Goal: Task Accomplishment & Management: Use online tool/utility

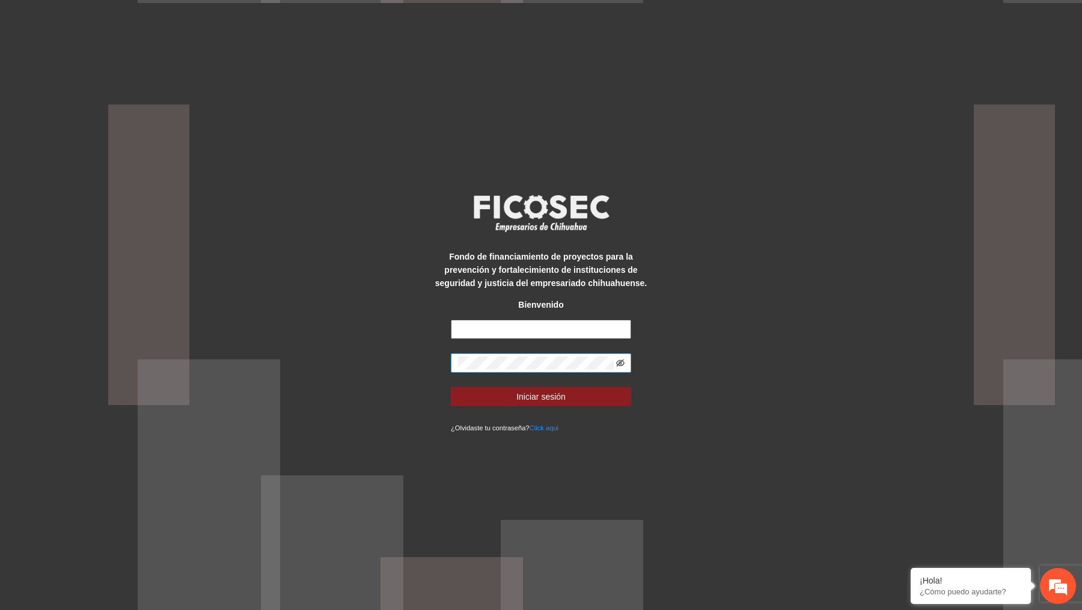
type input "**********"
click at [622, 364] on icon "eye-invisible" at bounding box center [620, 363] width 8 height 8
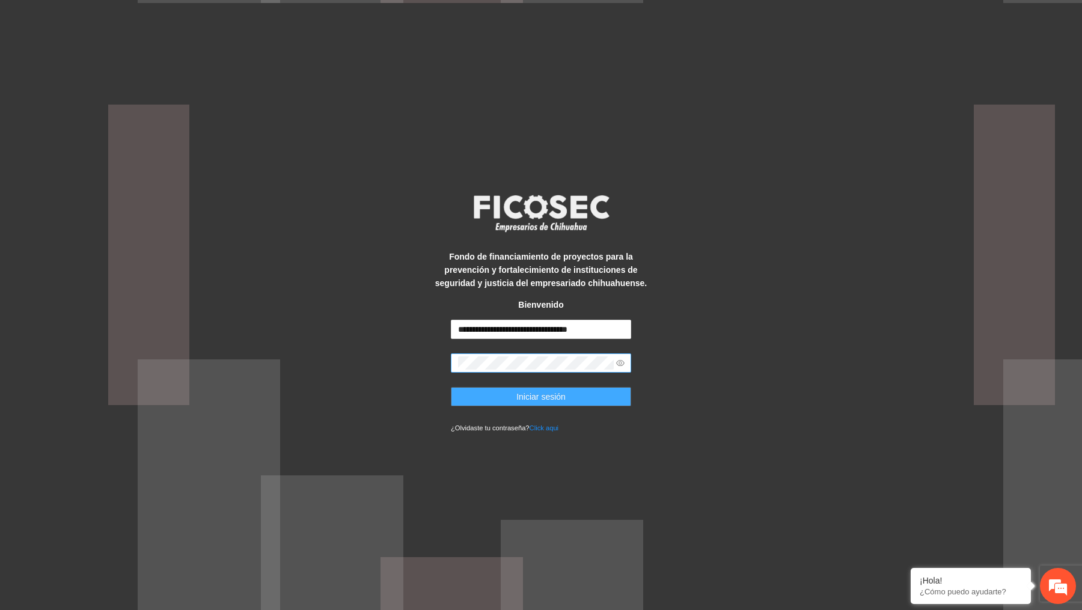
click at [557, 402] on span "Iniciar sesión" at bounding box center [541, 396] width 49 height 13
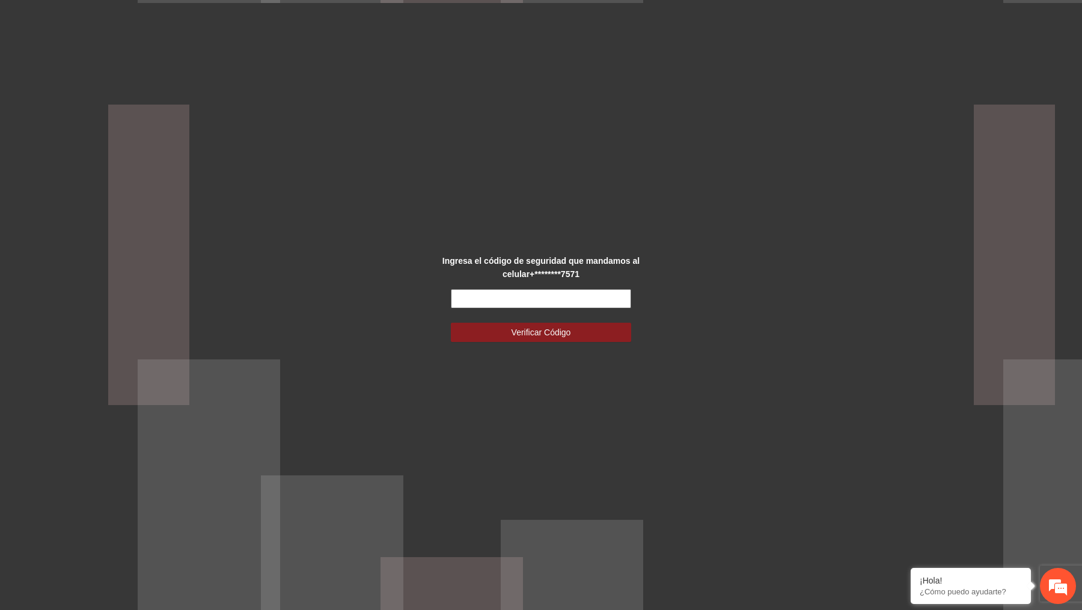
click at [506, 292] on input "text" at bounding box center [541, 298] width 180 height 19
type input "******"
click at [527, 339] on span "Verificar Código" at bounding box center [542, 332] width 60 height 13
click at [528, 338] on span "Verificar Código" at bounding box center [542, 332] width 60 height 13
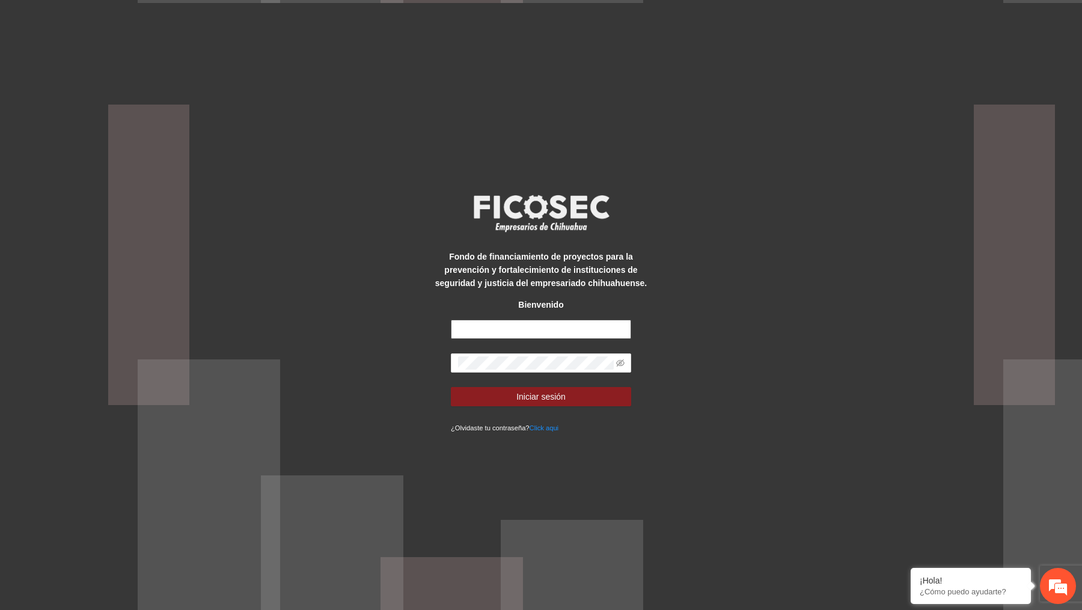
type input "**********"
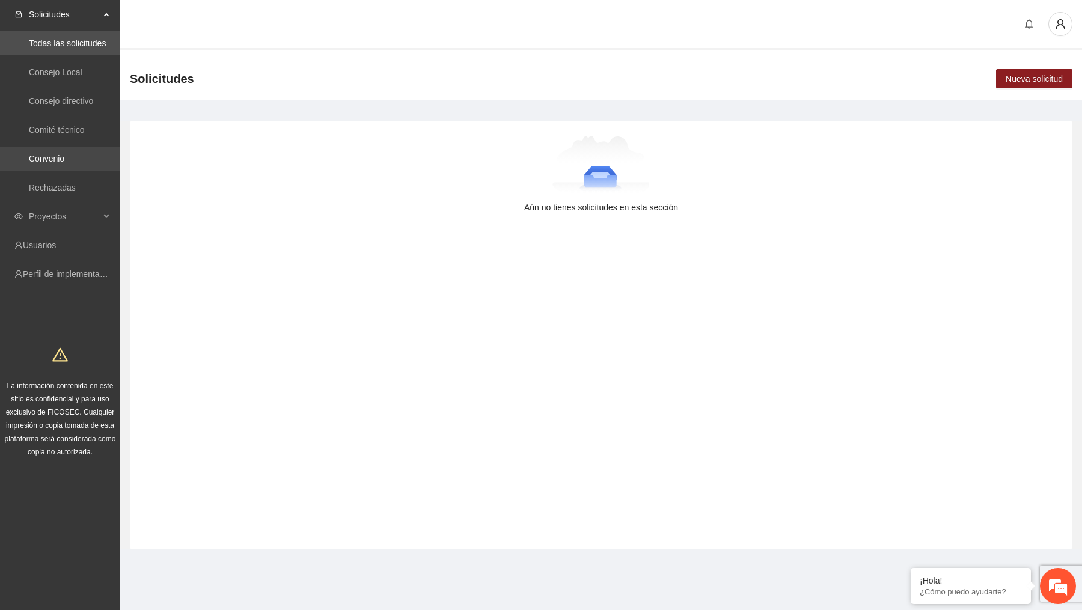
click at [58, 163] on link "Convenio" at bounding box center [46, 159] width 35 height 10
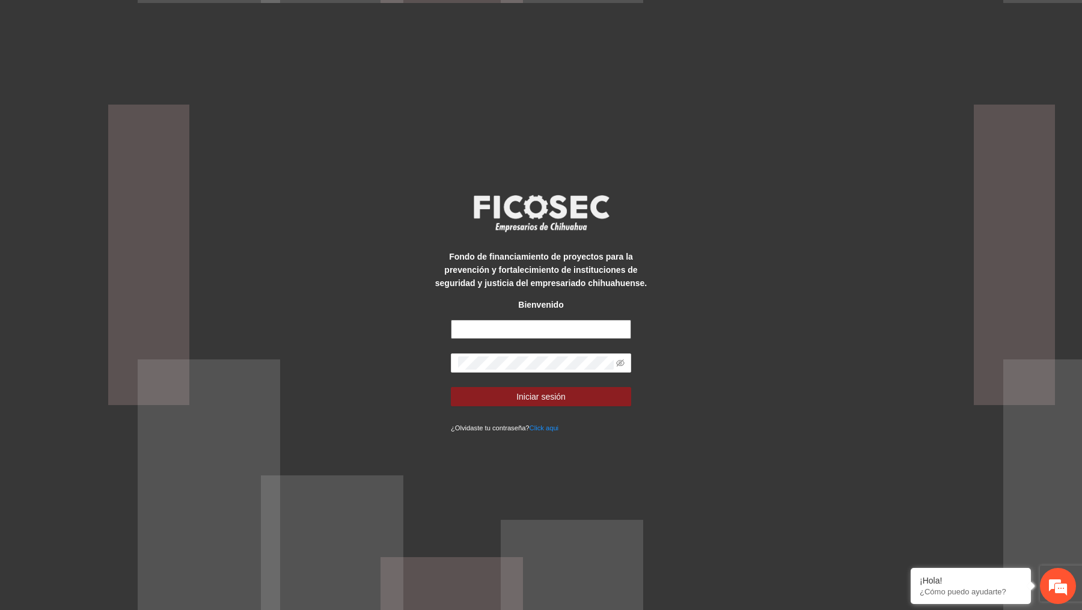
type input "**********"
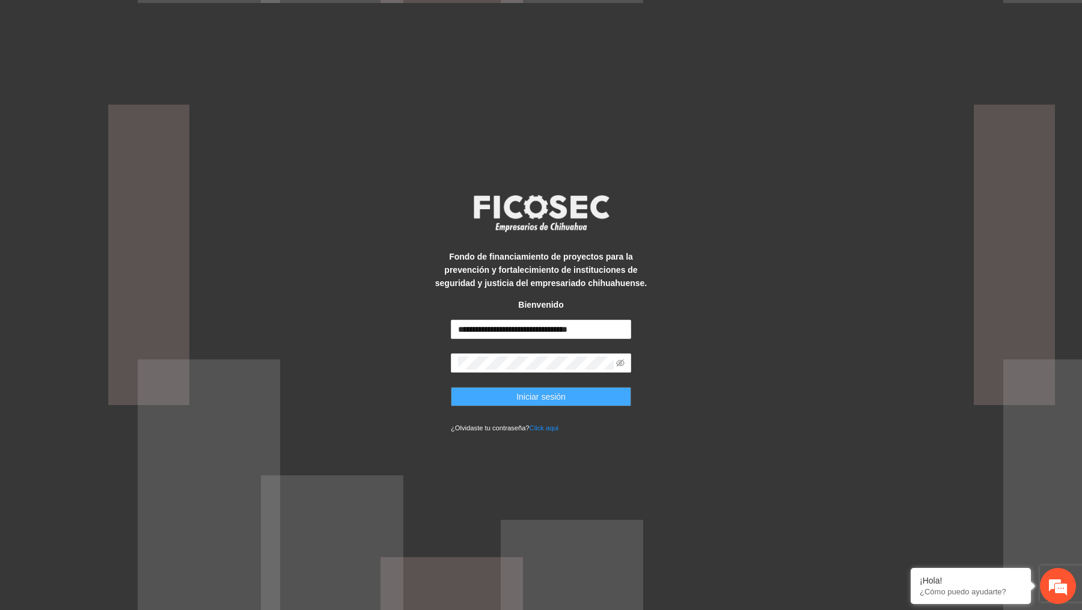
click at [541, 397] on span "Iniciar sesión" at bounding box center [541, 396] width 49 height 13
type input "**********"
click at [562, 406] on button "Iniciar sesión" at bounding box center [541, 396] width 180 height 19
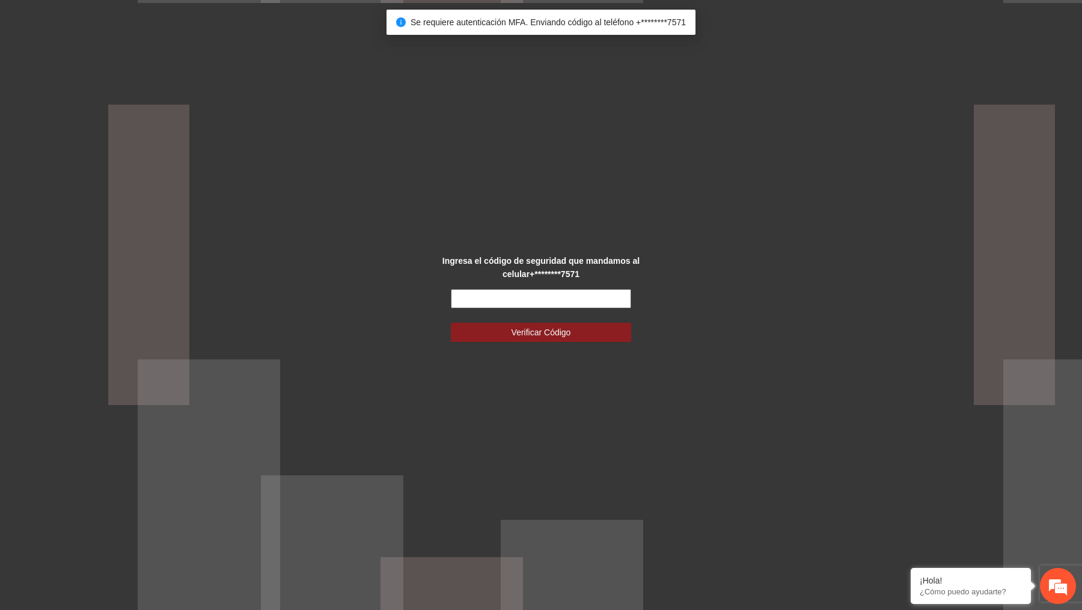
click at [544, 298] on input "text" at bounding box center [541, 298] width 180 height 19
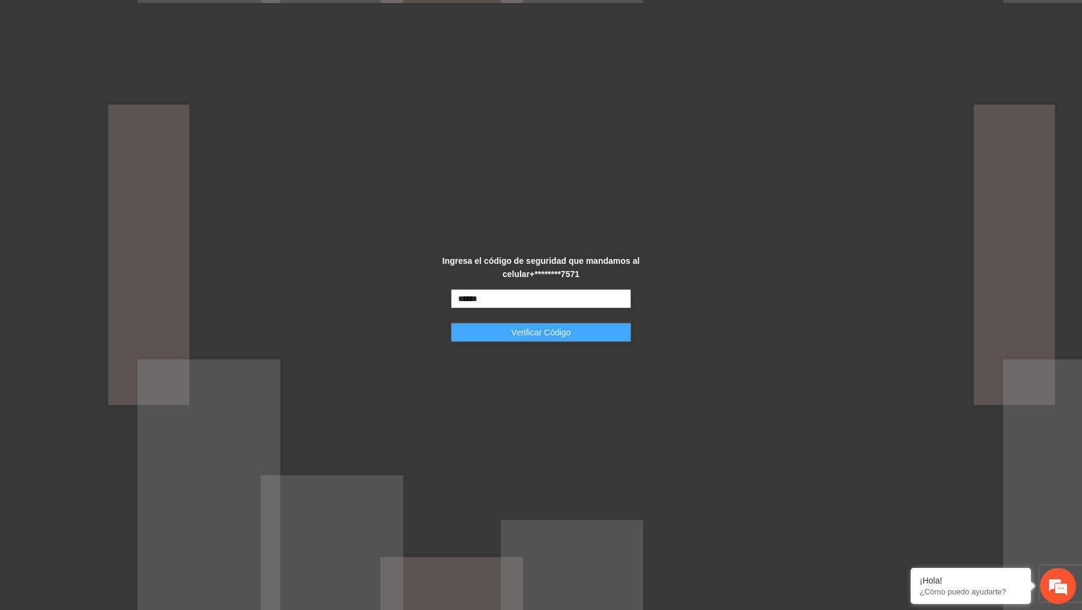
type input "******"
click at [542, 326] on span "Verificar Código" at bounding box center [542, 332] width 60 height 13
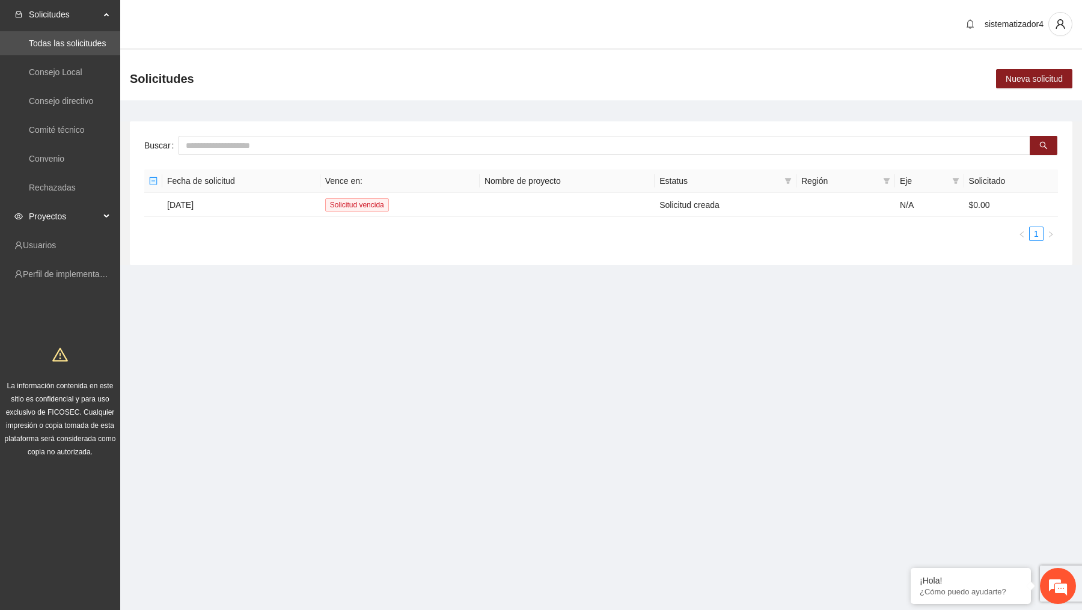
click at [44, 216] on span "Proyectos" at bounding box center [64, 216] width 71 height 24
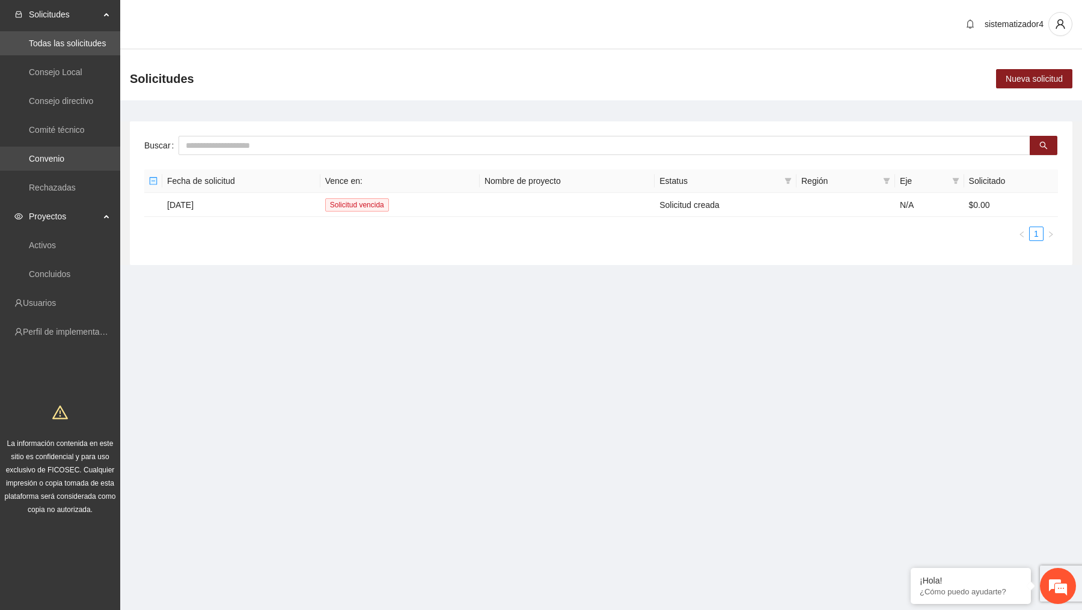
click at [53, 158] on link "Convenio" at bounding box center [46, 159] width 35 height 10
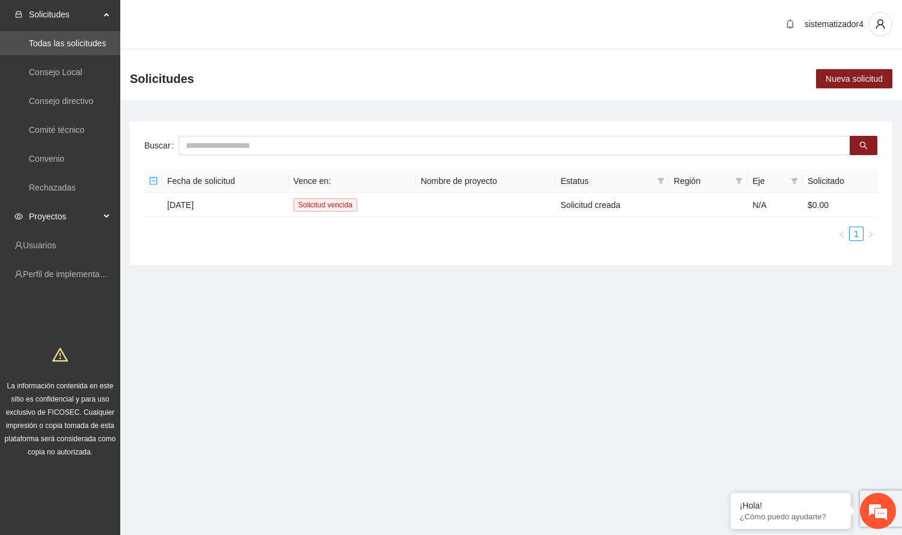
click at [40, 218] on span "Proyectos" at bounding box center [64, 216] width 71 height 24
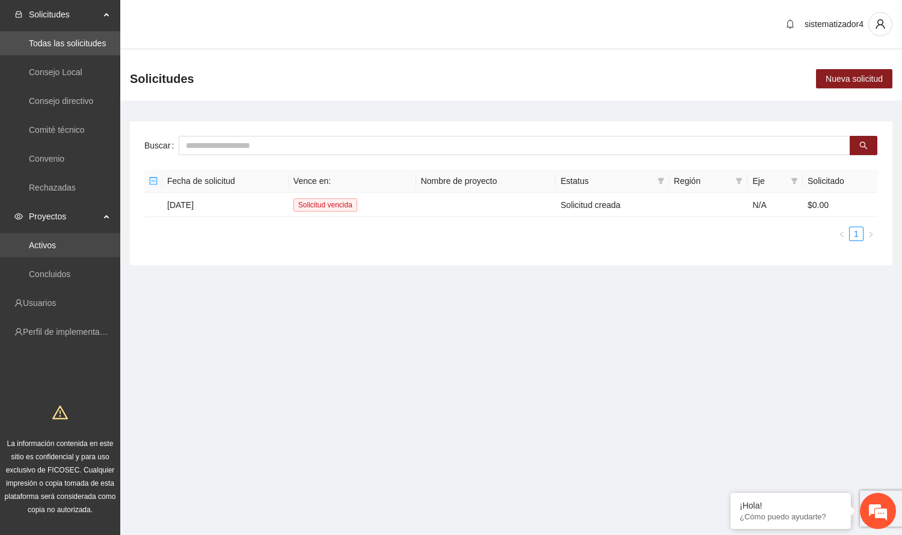
click at [47, 247] on link "Activos" at bounding box center [42, 246] width 27 height 10
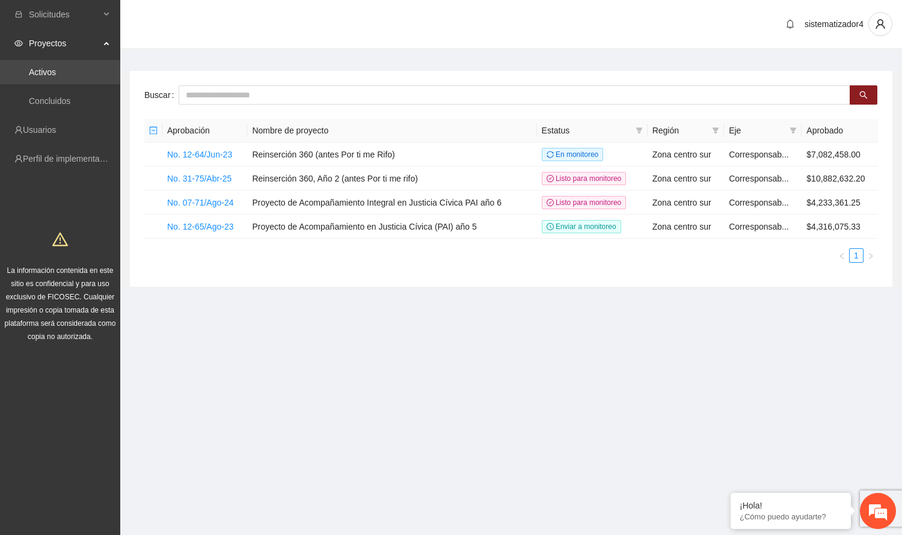
click at [56, 70] on link "Activos" at bounding box center [42, 72] width 27 height 10
click at [206, 204] on link "No. 07-71/Ago-24" at bounding box center [200, 203] width 67 height 10
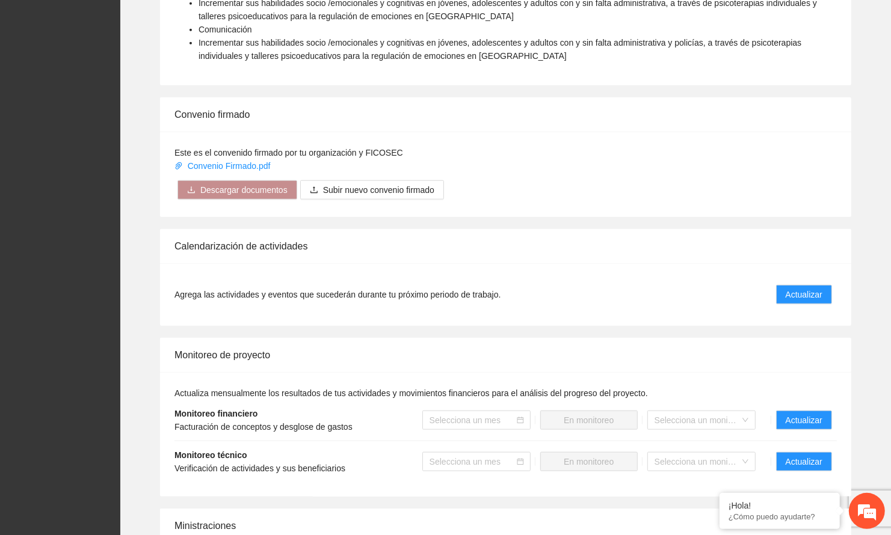
scroll to position [1083, 0]
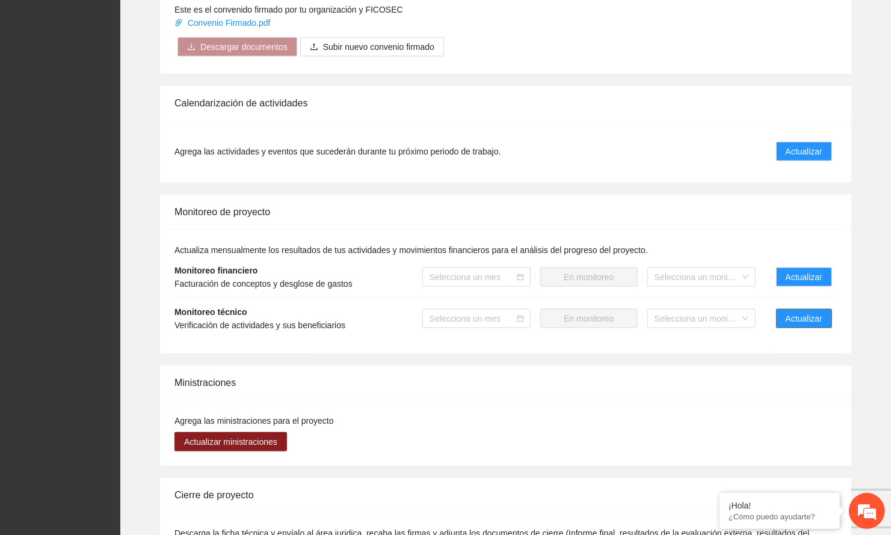
click at [779, 326] on button "Actualizar" at bounding box center [804, 318] width 56 height 19
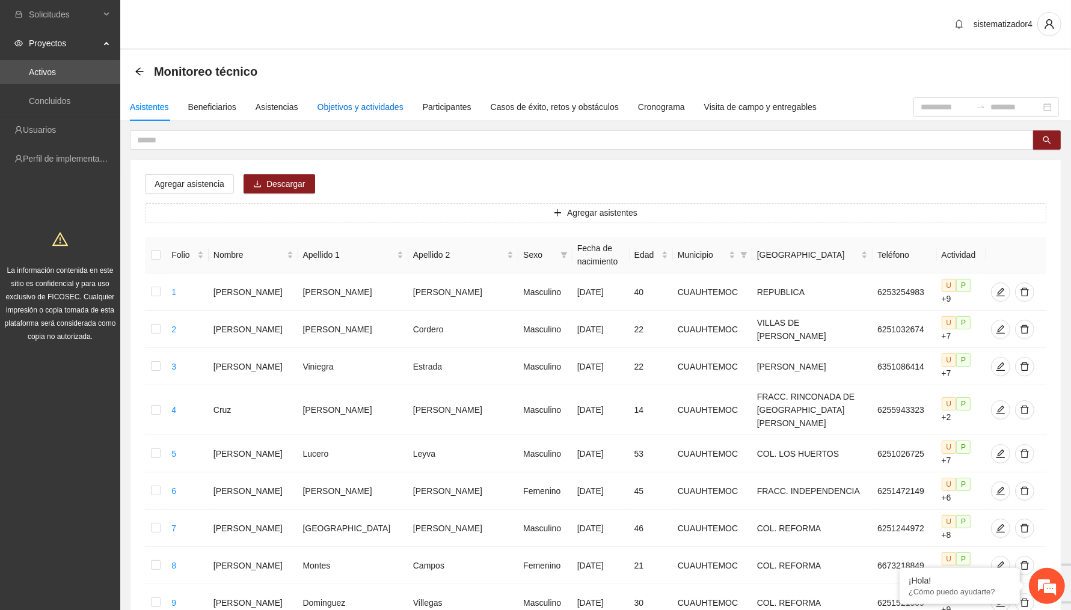
click at [342, 102] on div "Objetivos y actividades" at bounding box center [361, 106] width 86 height 13
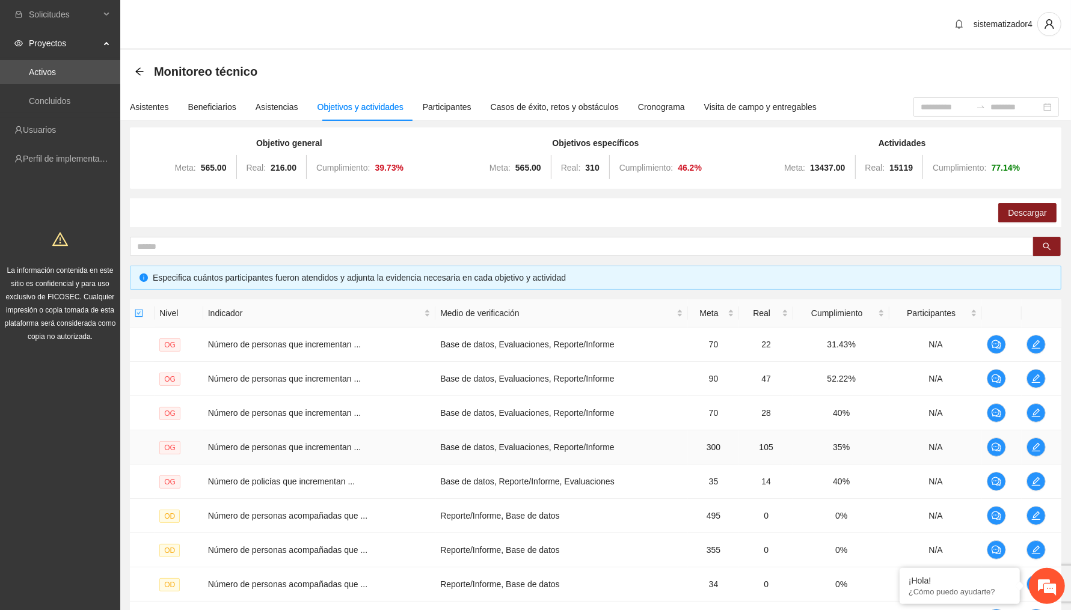
scroll to position [172, 0]
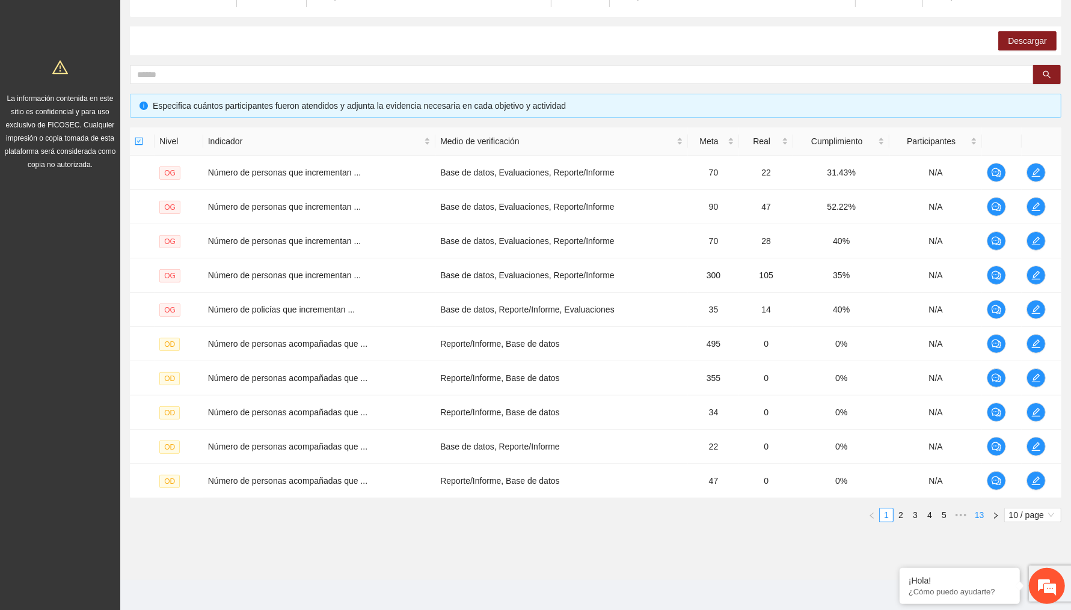
click at [901, 516] on link "13" at bounding box center [979, 515] width 17 height 13
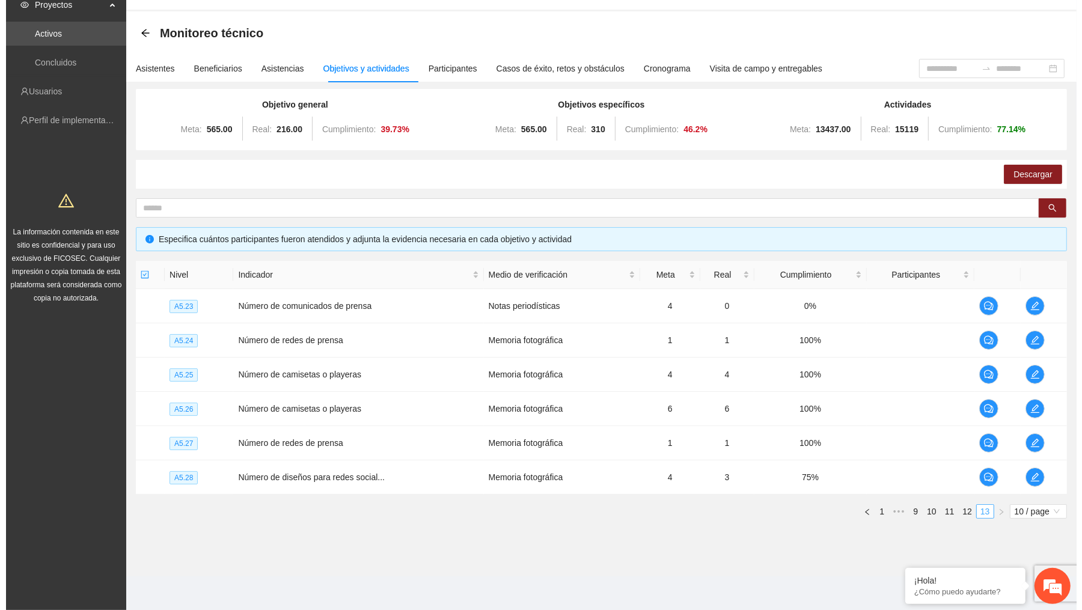
scroll to position [36, 0]
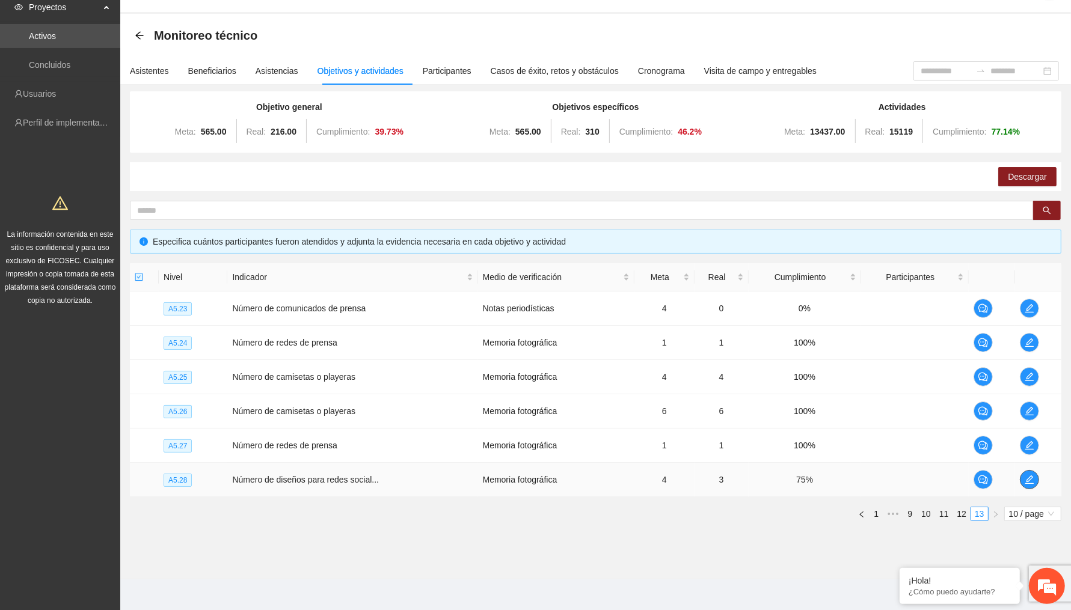
click at [901, 475] on icon "edit" at bounding box center [1030, 480] width 10 height 10
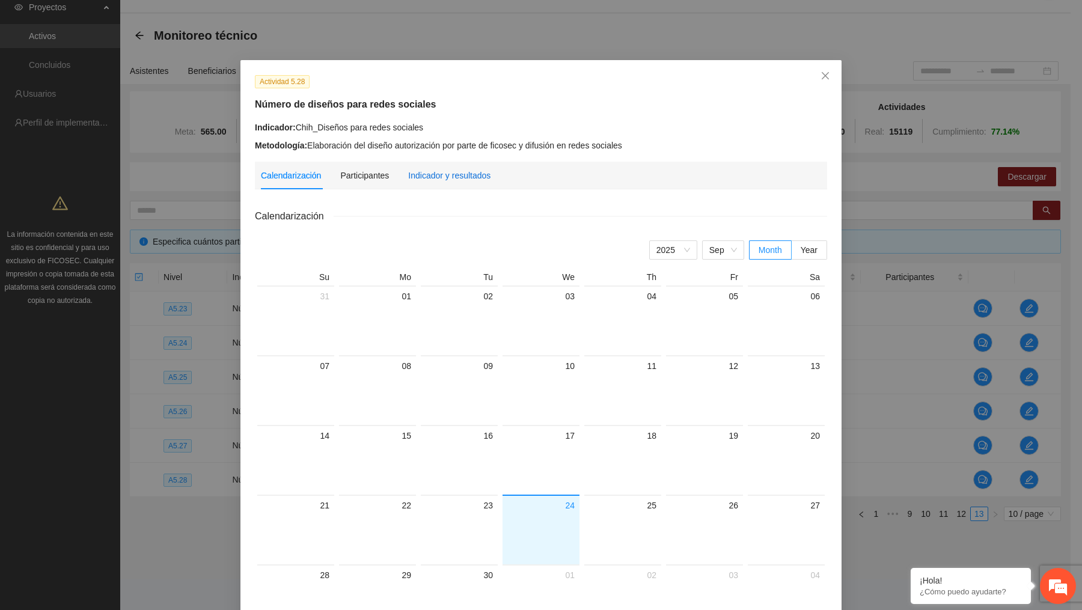
click at [416, 169] on div "Indicador y resultados" at bounding box center [449, 175] width 82 height 13
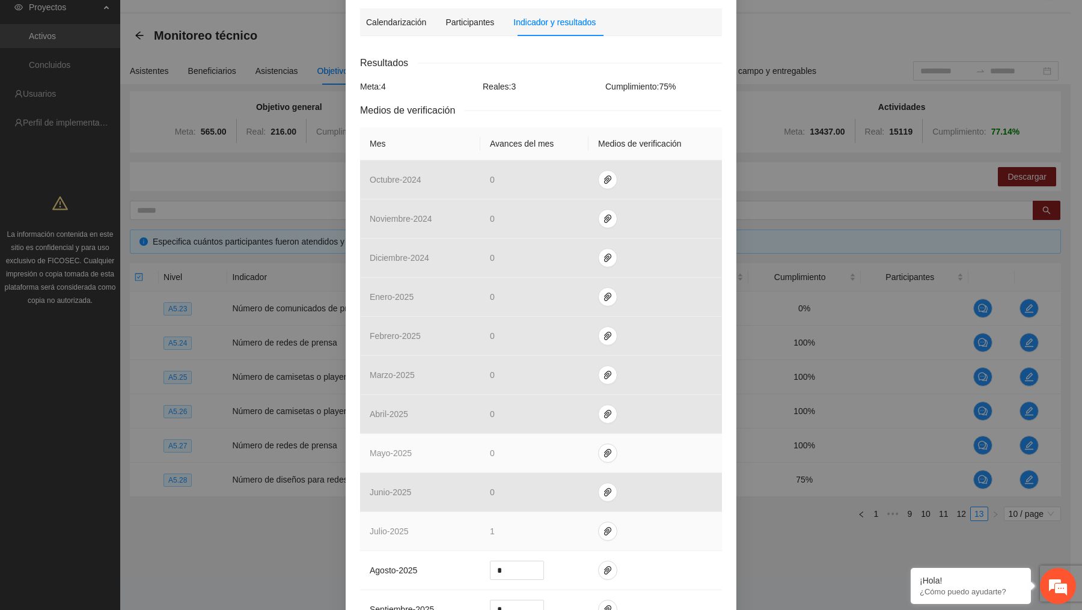
scroll to position [286, 0]
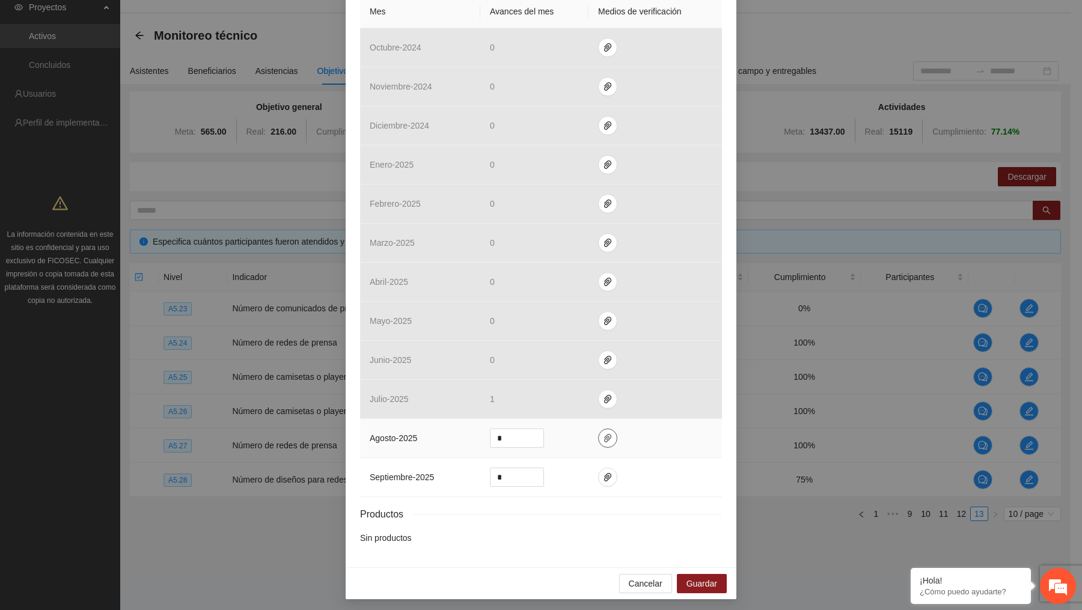
click at [603, 437] on icon "paper-clip" at bounding box center [608, 439] width 10 height 10
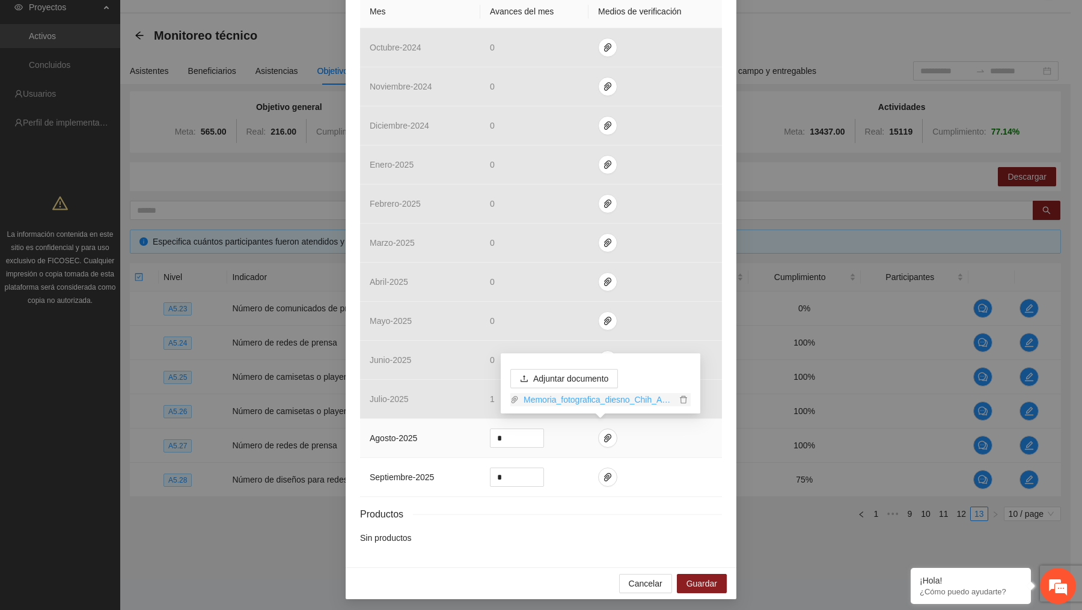
click at [604, 400] on link "Memoria_fotografica_diesno_Chih_Ago.pdf" at bounding box center [598, 399] width 158 height 13
click at [515, 490] on td "*" at bounding box center [534, 477] width 108 height 39
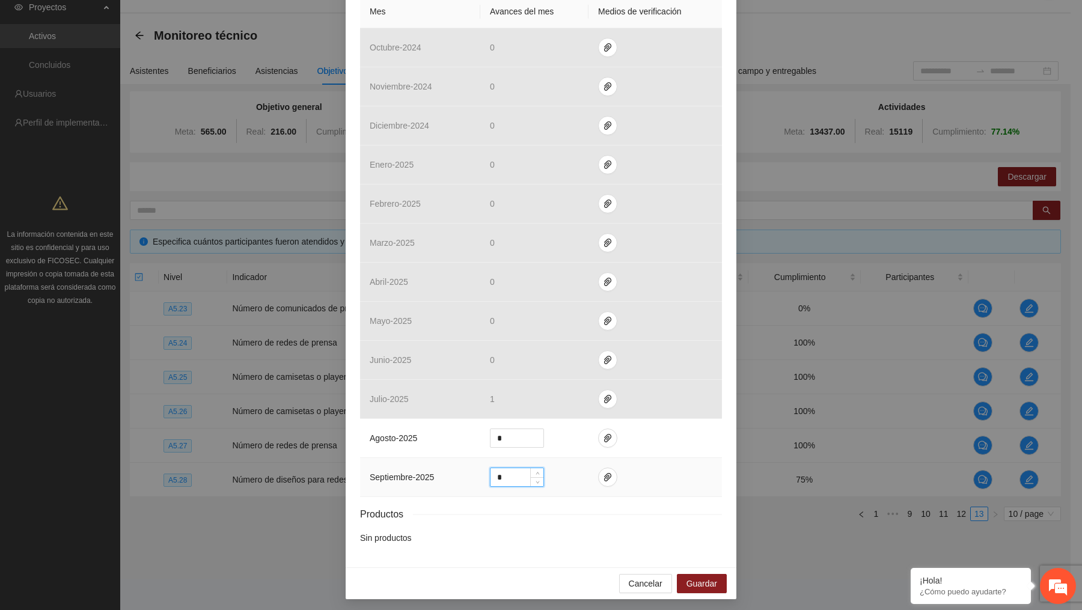
drag, startPoint x: 511, startPoint y: 477, endPoint x: 463, endPoint y: 466, distance: 49.4
click at [463, 466] on tr "septiembre - 2025 *" at bounding box center [541, 477] width 362 height 39
type input "*"
click at [603, 473] on icon "paper-clip" at bounding box center [608, 478] width 10 height 10
click at [572, 438] on span "Adjuntar documento" at bounding box center [570, 435] width 75 height 13
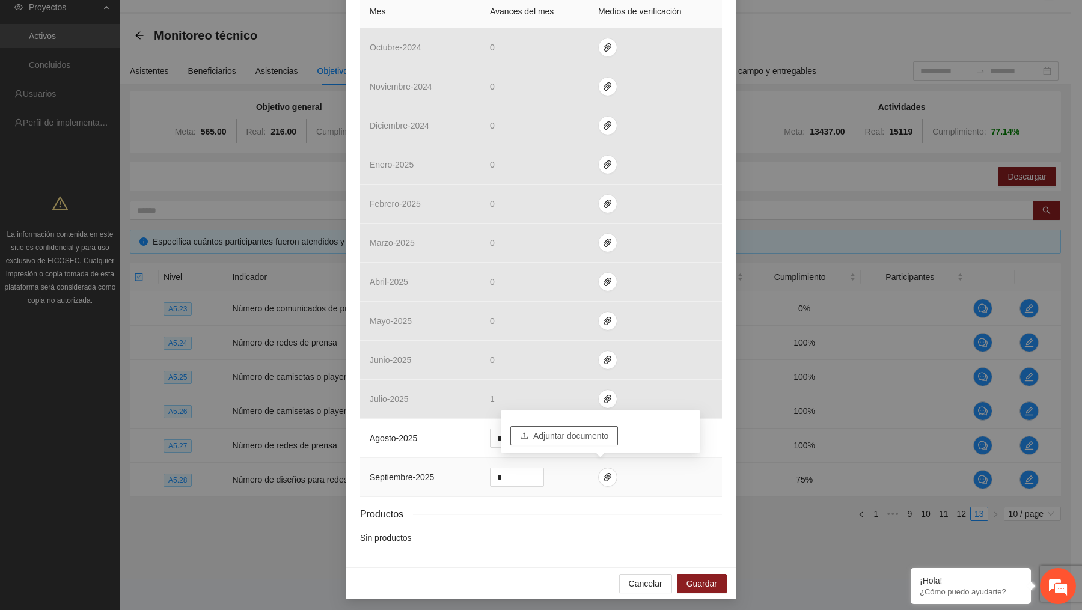
click at [591, 438] on span "Adjuntar documento" at bounding box center [570, 435] width 75 height 13
click at [701, 535] on span "Guardar" at bounding box center [702, 583] width 31 height 13
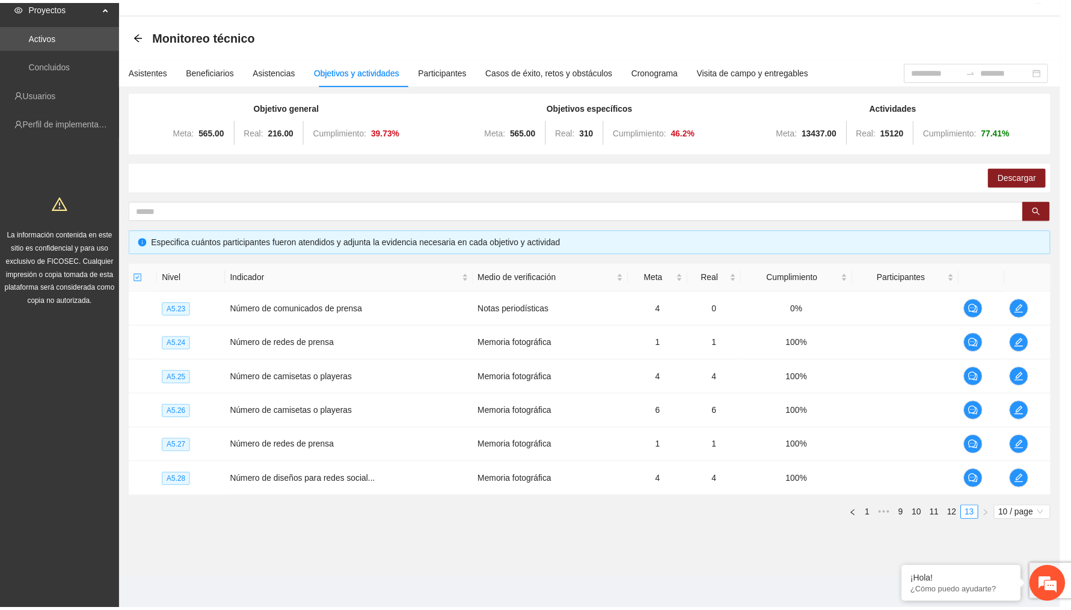
scroll to position [225, 0]
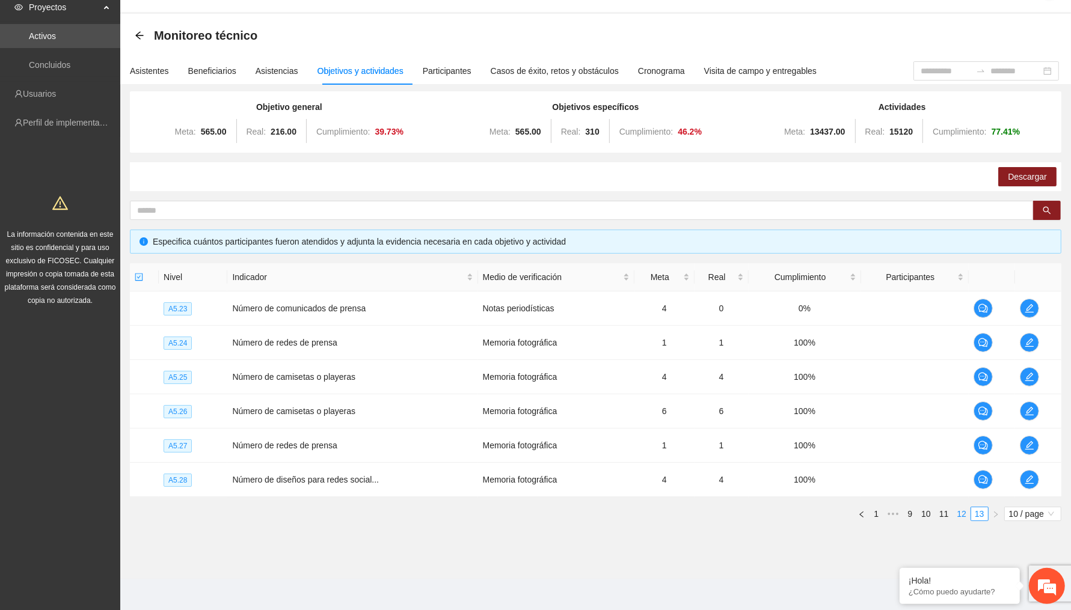
click at [901, 514] on link "12" at bounding box center [961, 514] width 17 height 13
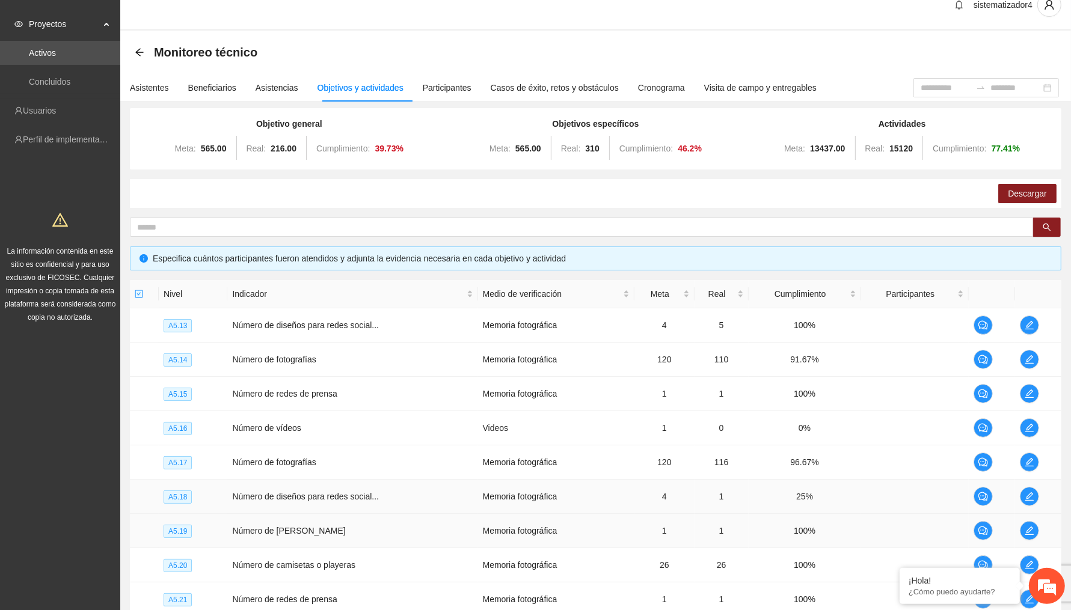
scroll to position [172, 0]
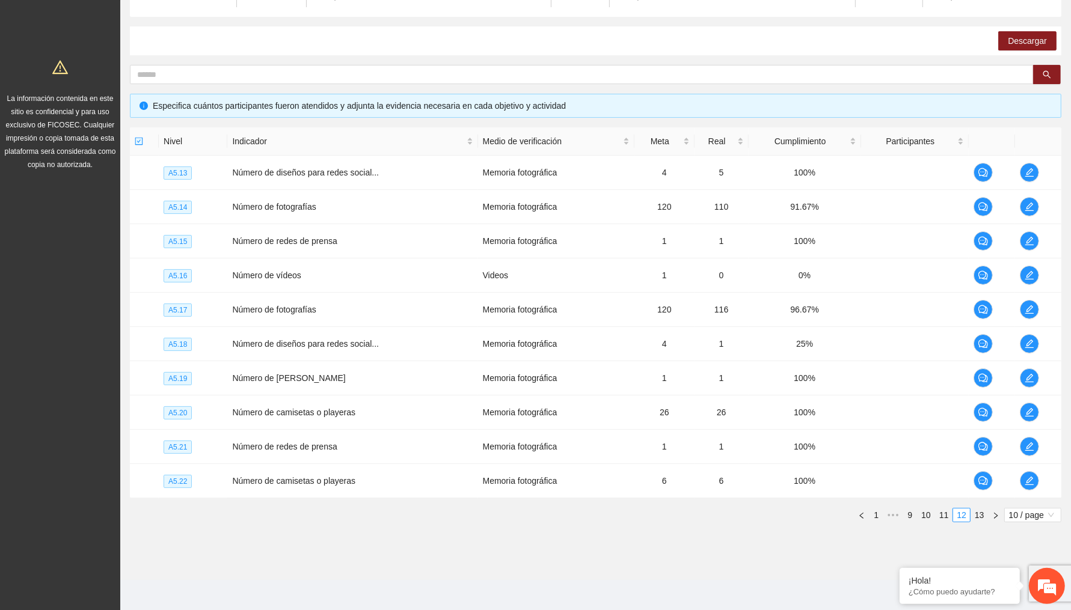
click at [536, 535] on section "Monitoreo técnico Asistentes Beneficiarios Asistencias Objetivos y actividades …" at bounding box center [595, 229] width 951 height 702
click at [691, 535] on section "Monitoreo técnico Asistentes Beneficiarios Asistencias Objetivos y actividades …" at bounding box center [595, 229] width 951 height 702
click at [465, 535] on section "Monitoreo técnico Asistentes Beneficiarios Asistencias Objetivos y actividades …" at bounding box center [595, 229] width 951 height 702
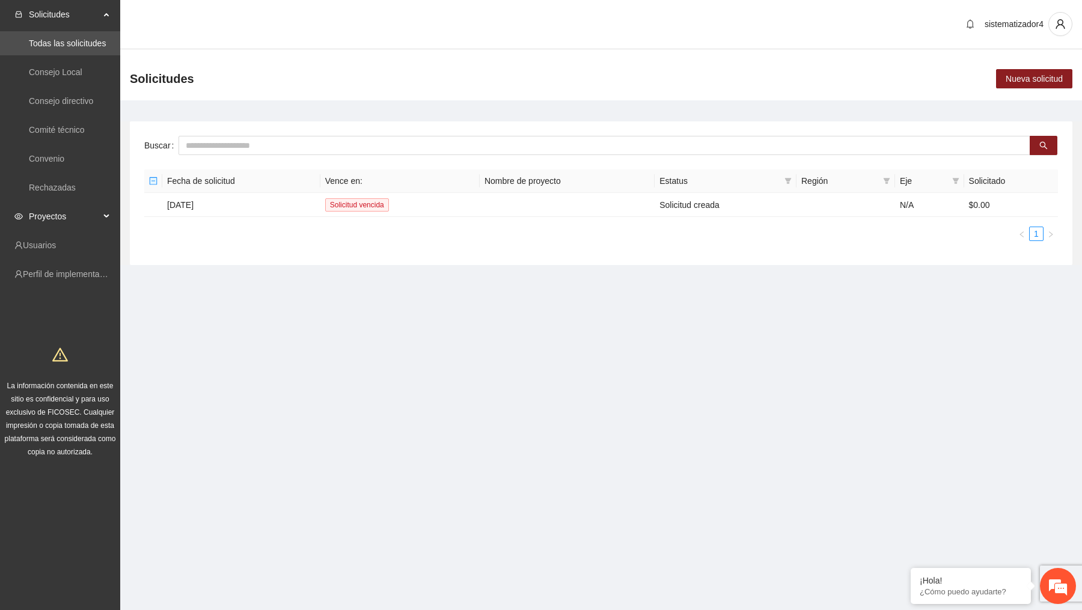
click at [50, 220] on span "Proyectos" at bounding box center [64, 216] width 71 height 24
